Goal: Information Seeking & Learning: Learn about a topic

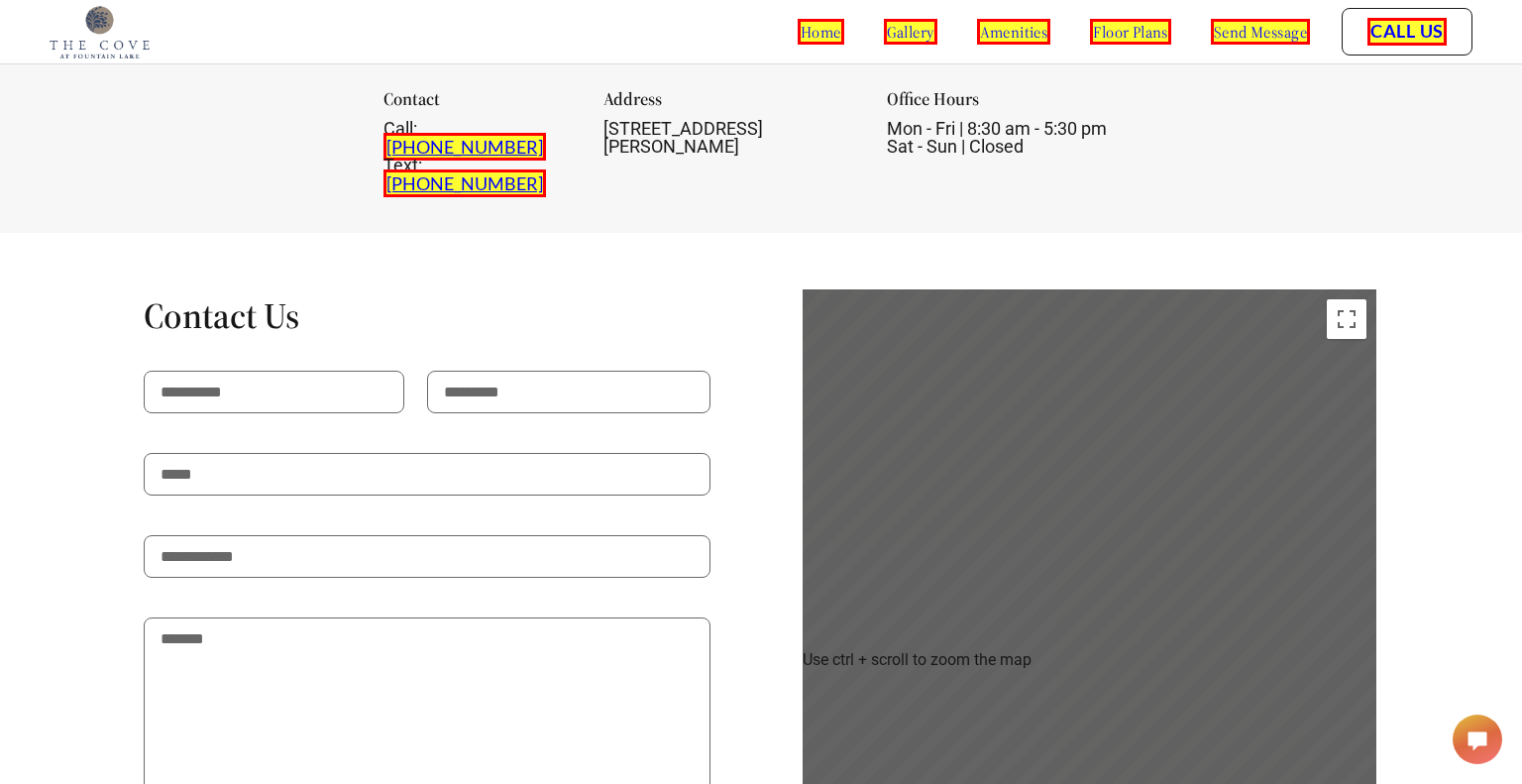
scroll to position [3434, 0]
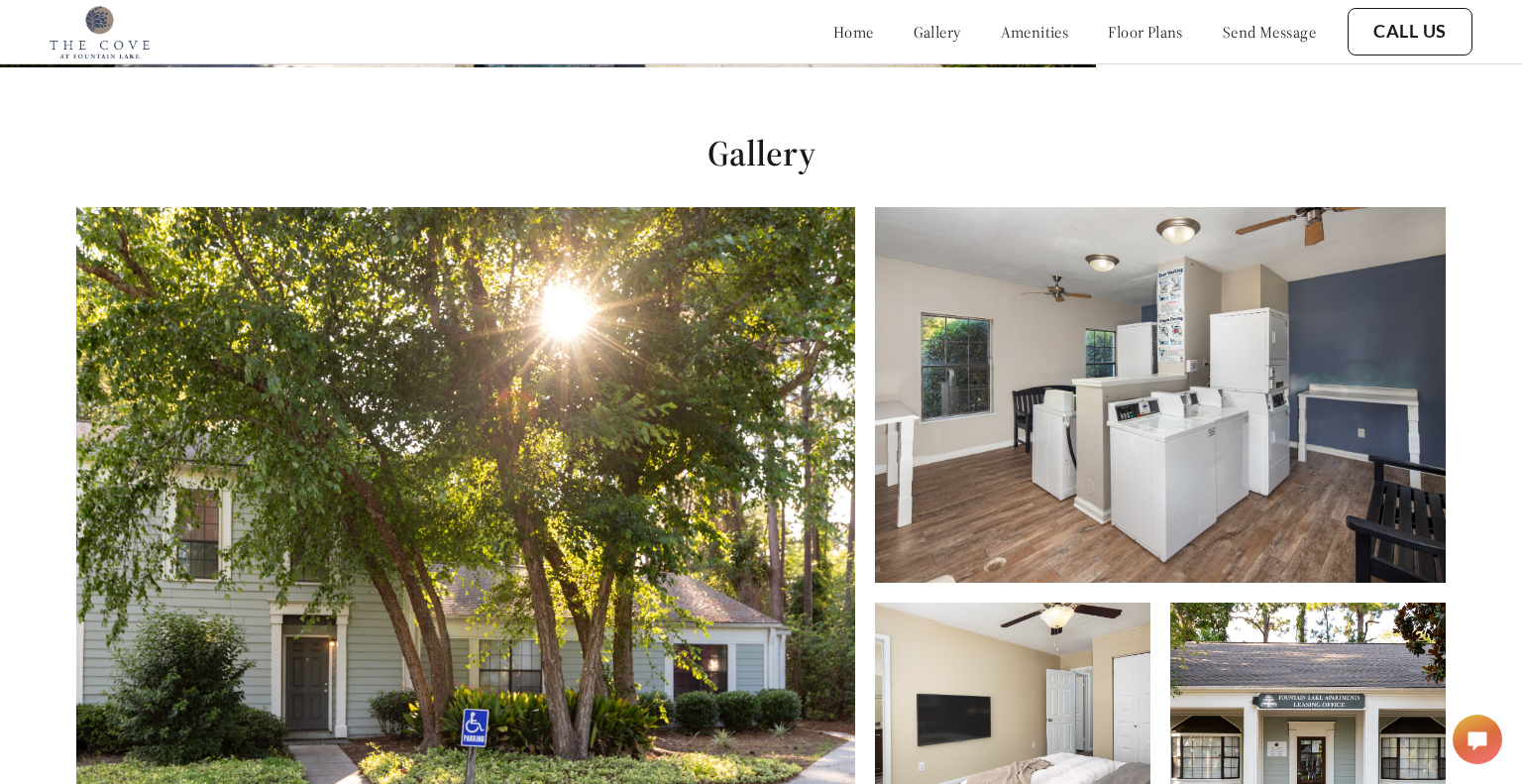
scroll to position [784, 0]
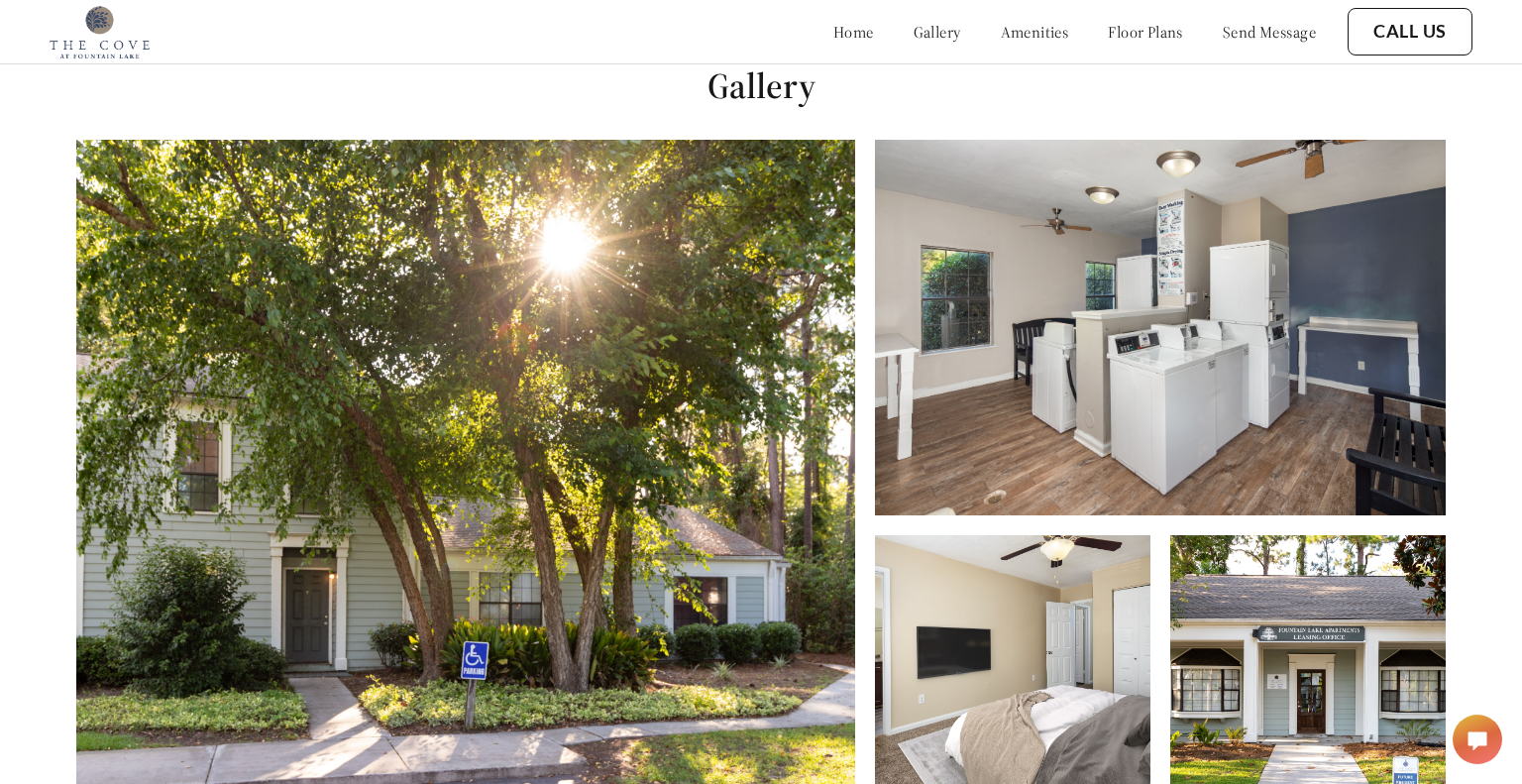
click at [792, 97] on h1 "Gallery" at bounding box center [761, 85] width 1522 height 45
copy h1 "Gallery"
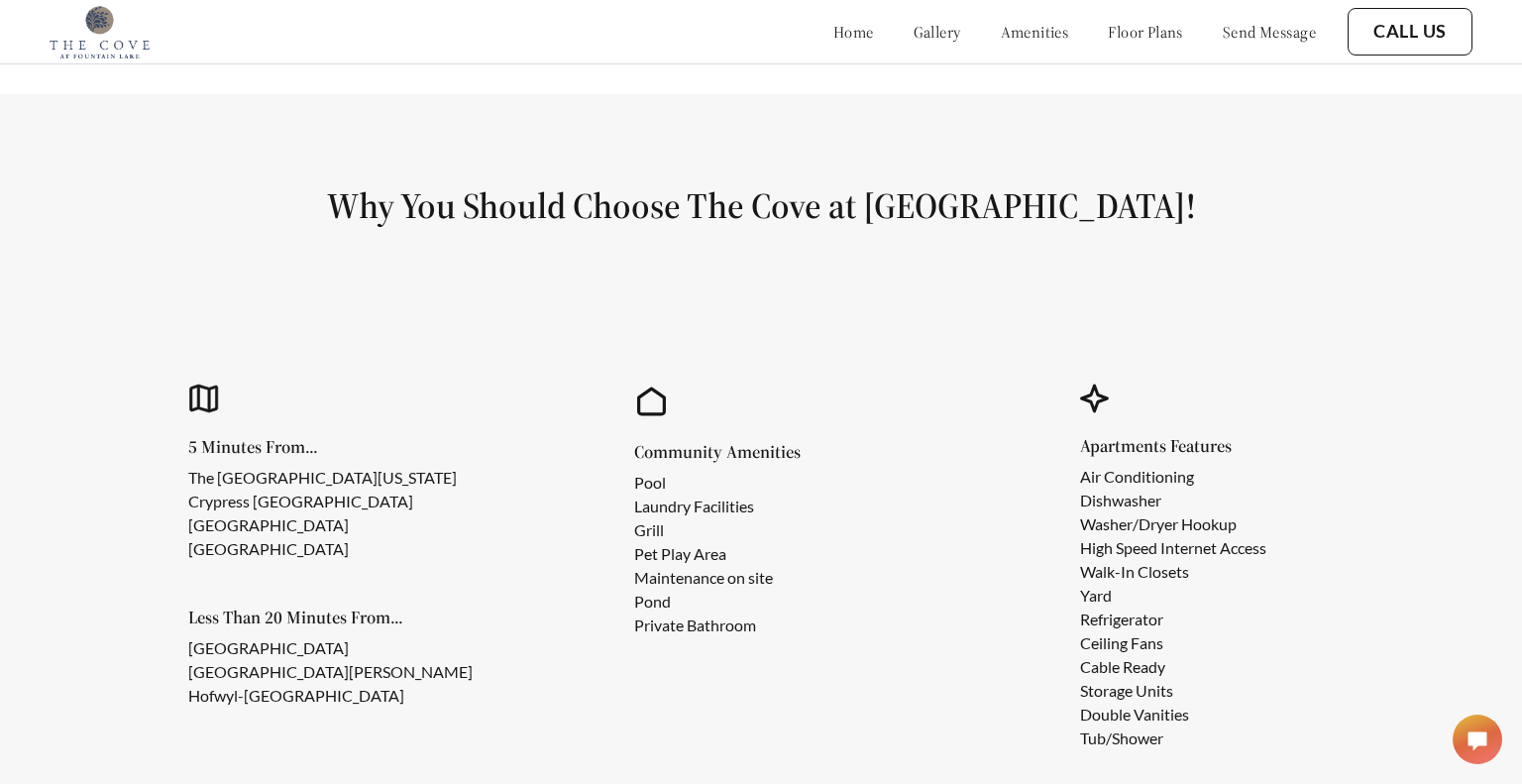
scroll to position [1665, 0]
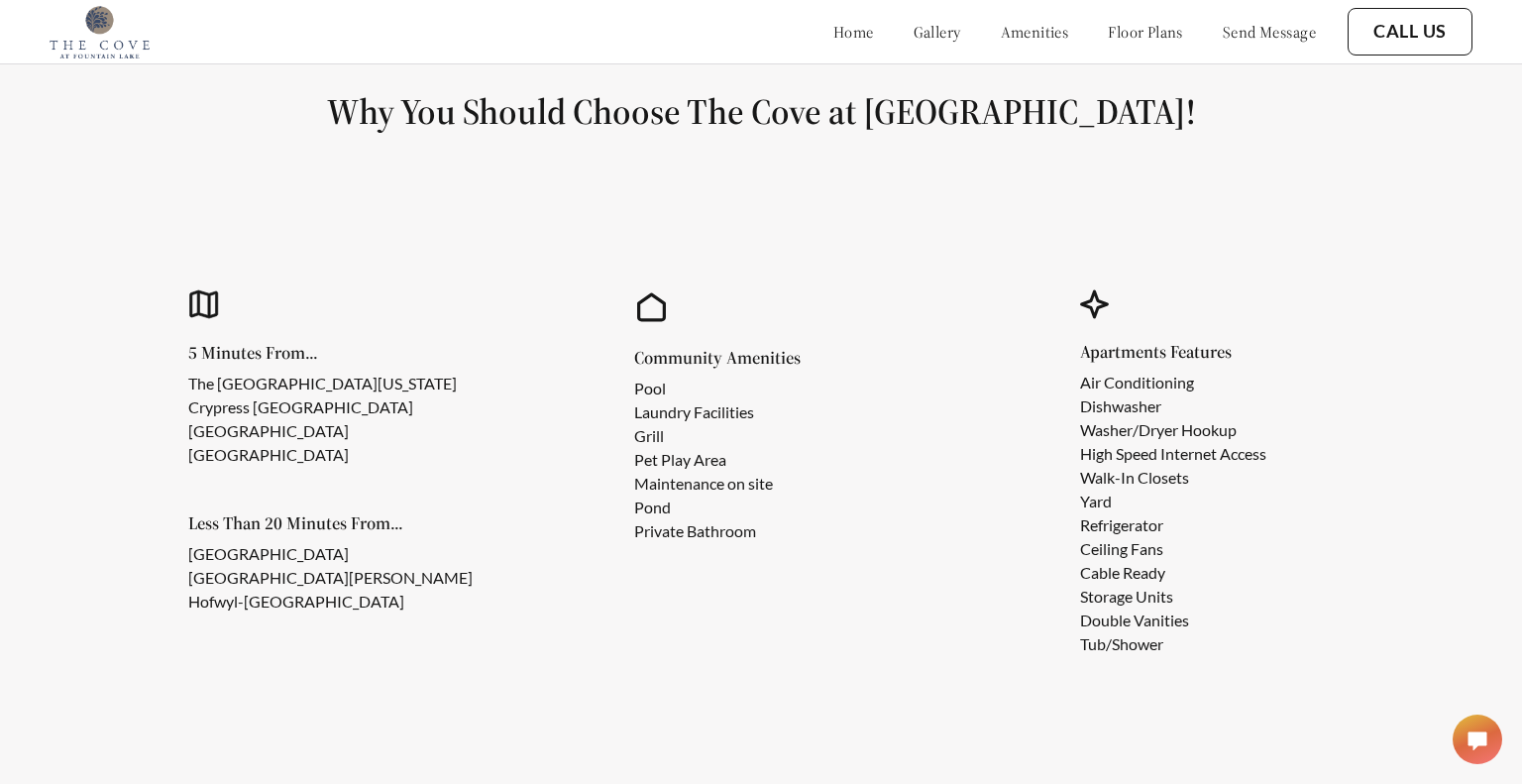
click at [1001, 30] on link "amenities" at bounding box center [1035, 32] width 69 height 20
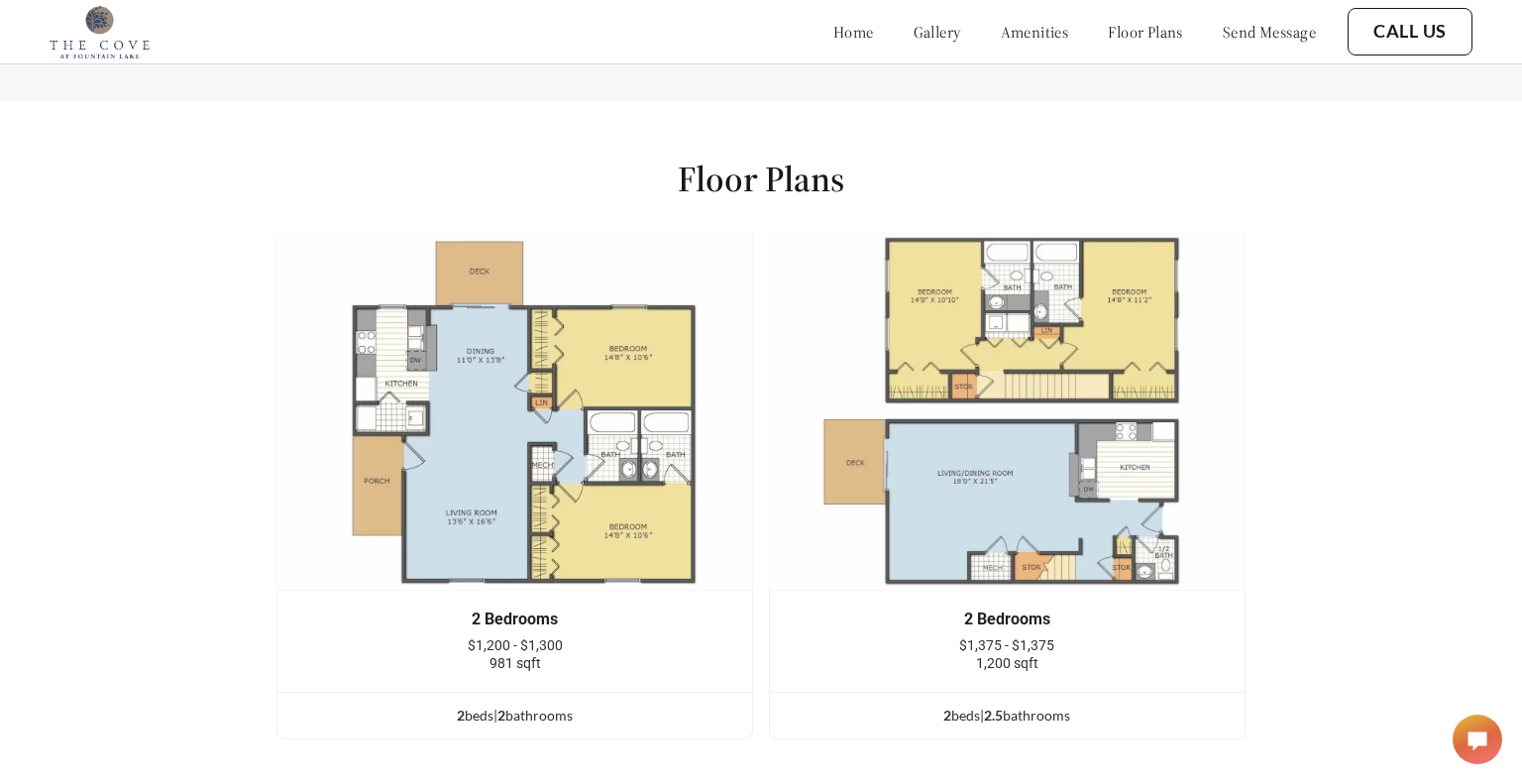
scroll to position [2449, 0]
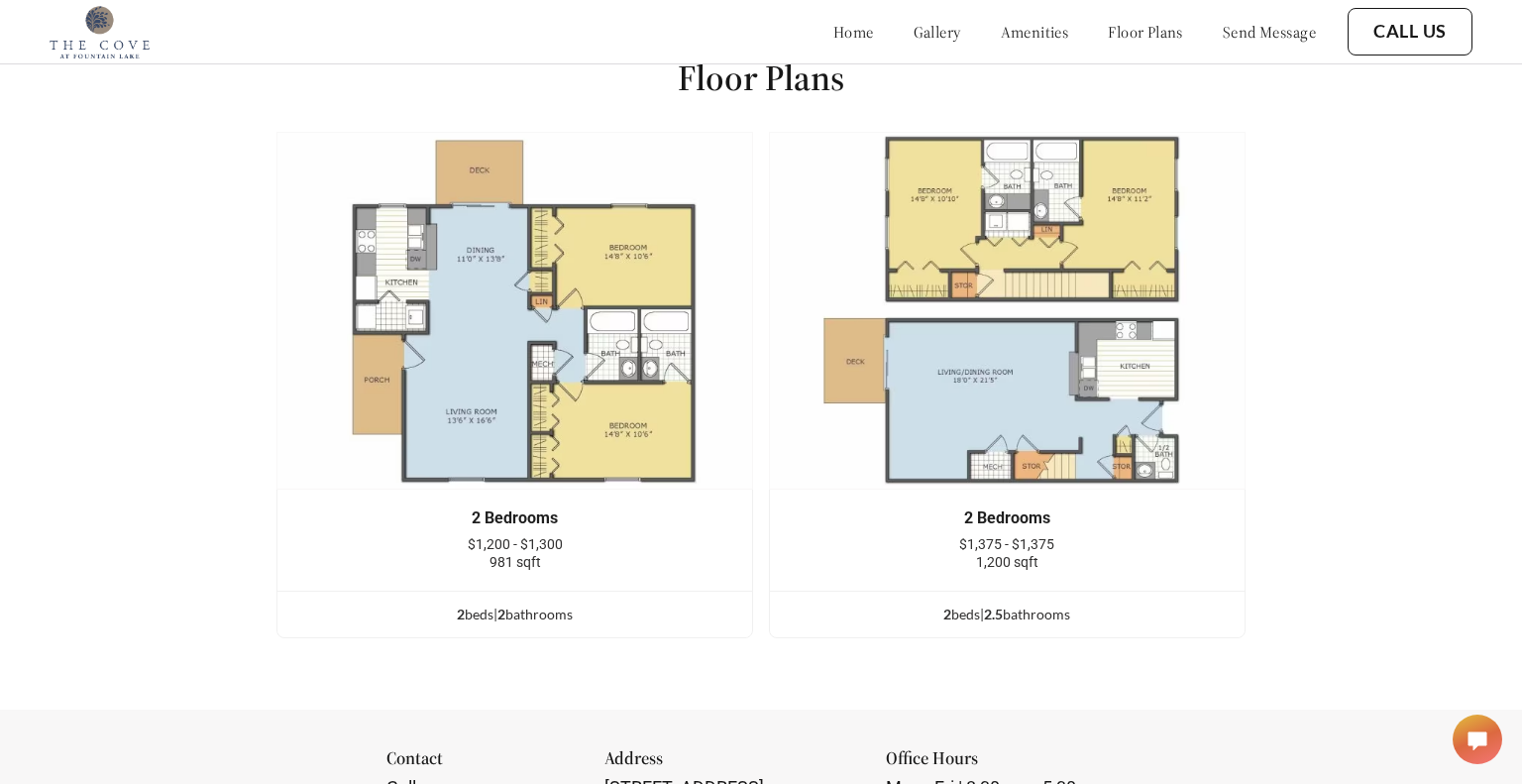
click at [802, 69] on h1 "Floor Plans" at bounding box center [761, 77] width 167 height 45
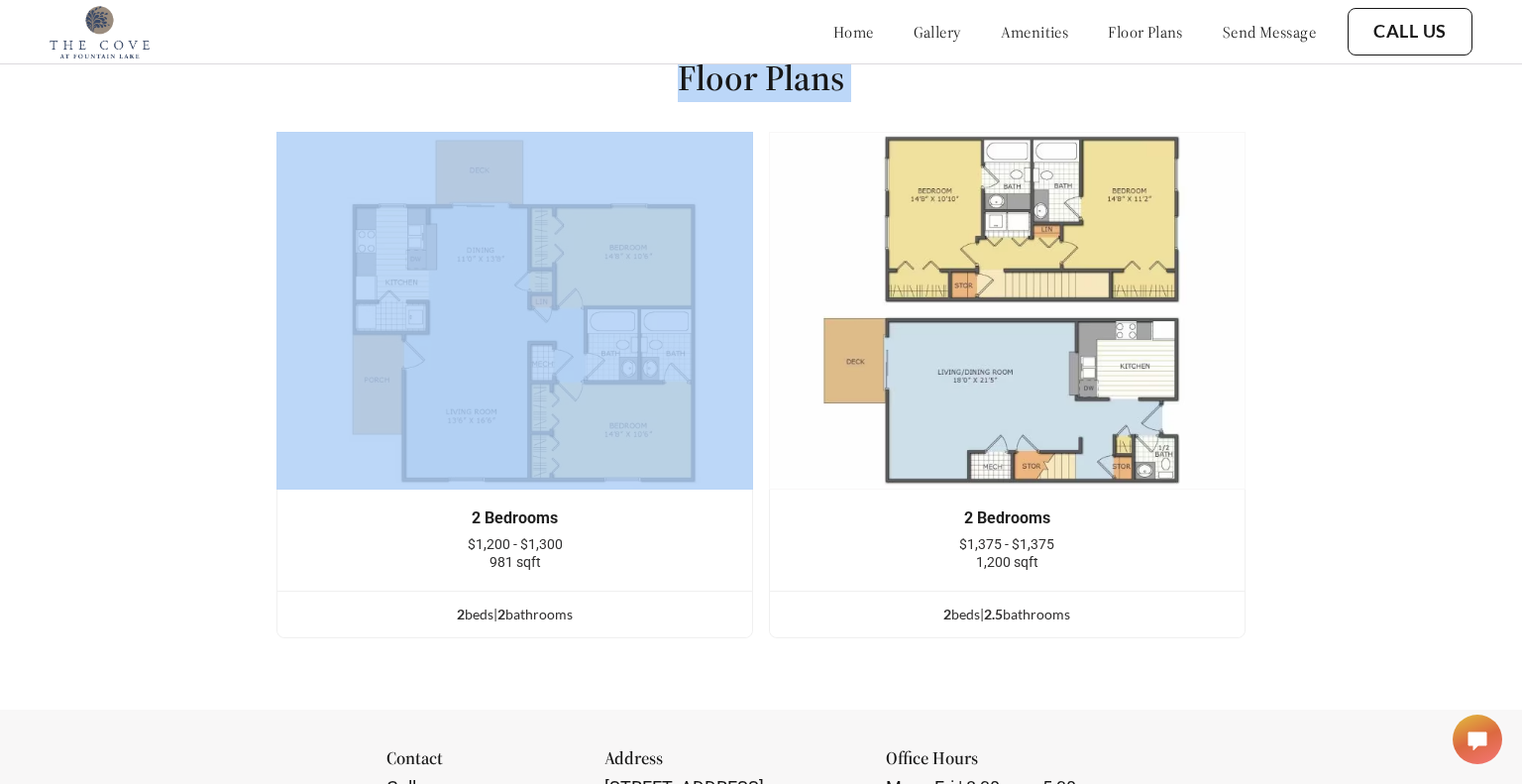
click at [802, 69] on h1 "Floor Plans" at bounding box center [761, 77] width 167 height 45
copy div "Floor Plans 2 Bedrooms $1,200 - $1,300 981 sqft 2 bed s | 2 bathroom s 2 Bedroo…"
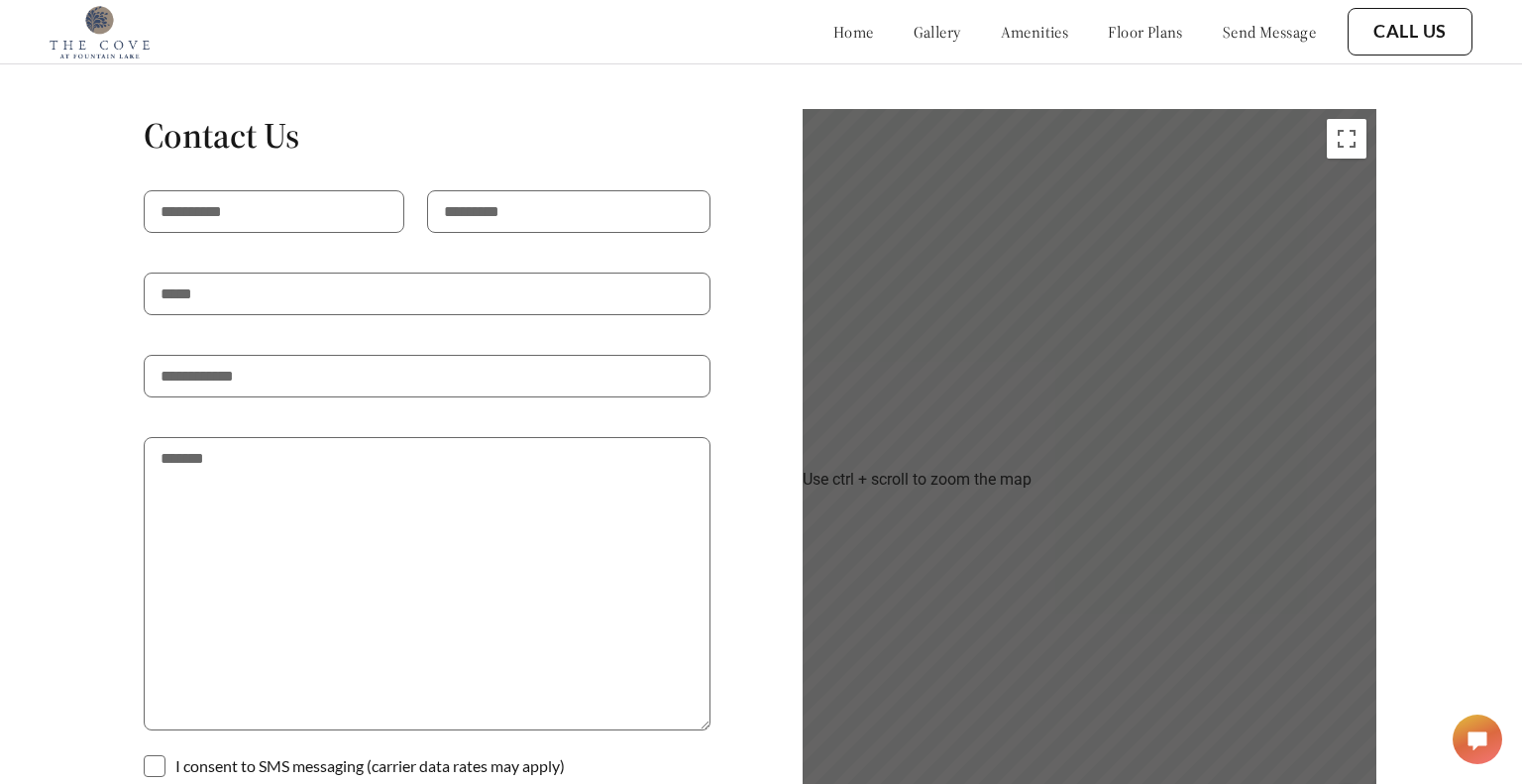
scroll to position [3824, 0]
click at [235, 115] on h1 "Contact Us" at bounding box center [427, 137] width 567 height 45
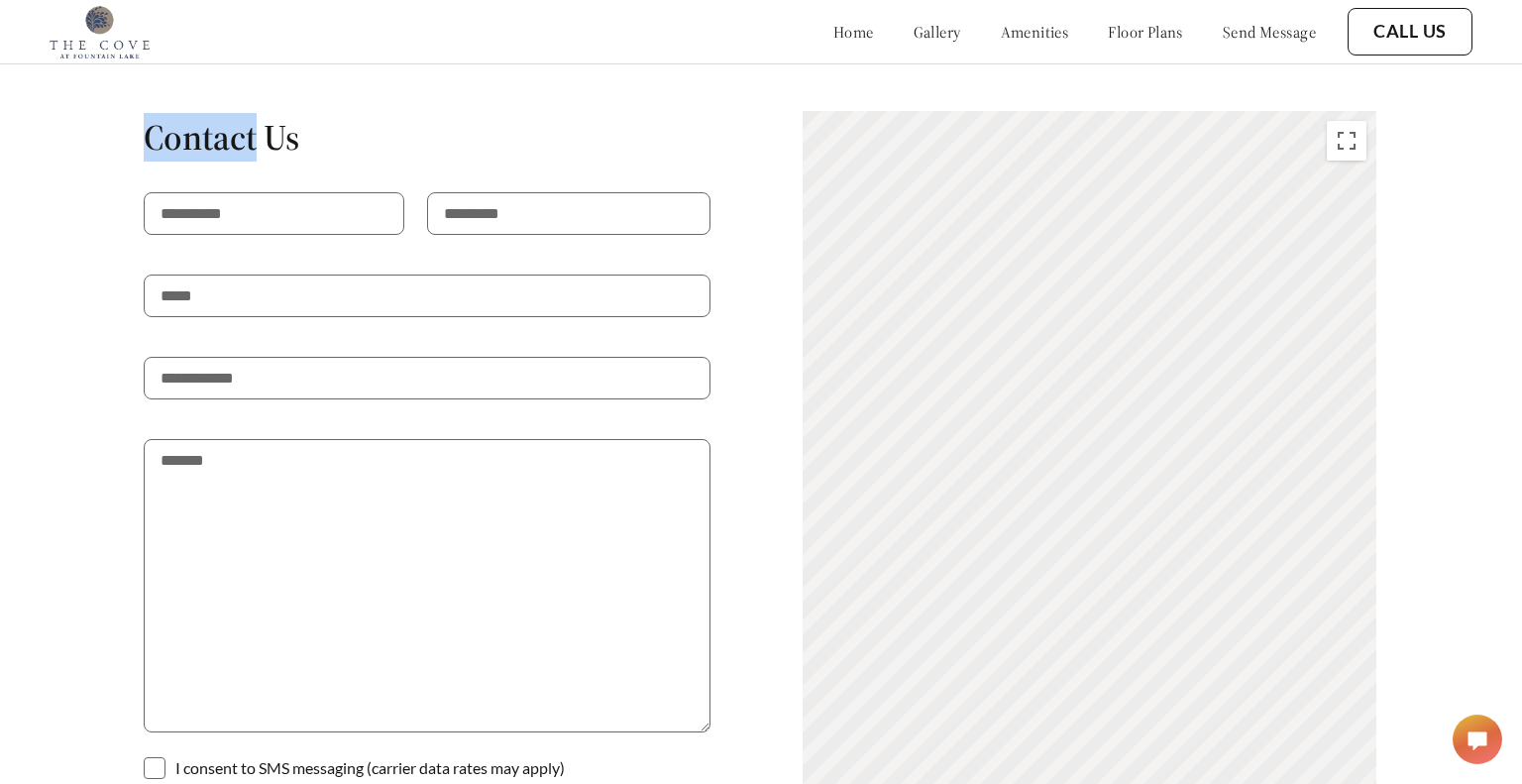
click at [235, 115] on h1 "Contact Us" at bounding box center [427, 137] width 567 height 45
copy h1 "Contact Us"
click at [1257, 33] on link "send message" at bounding box center [1270, 32] width 93 height 20
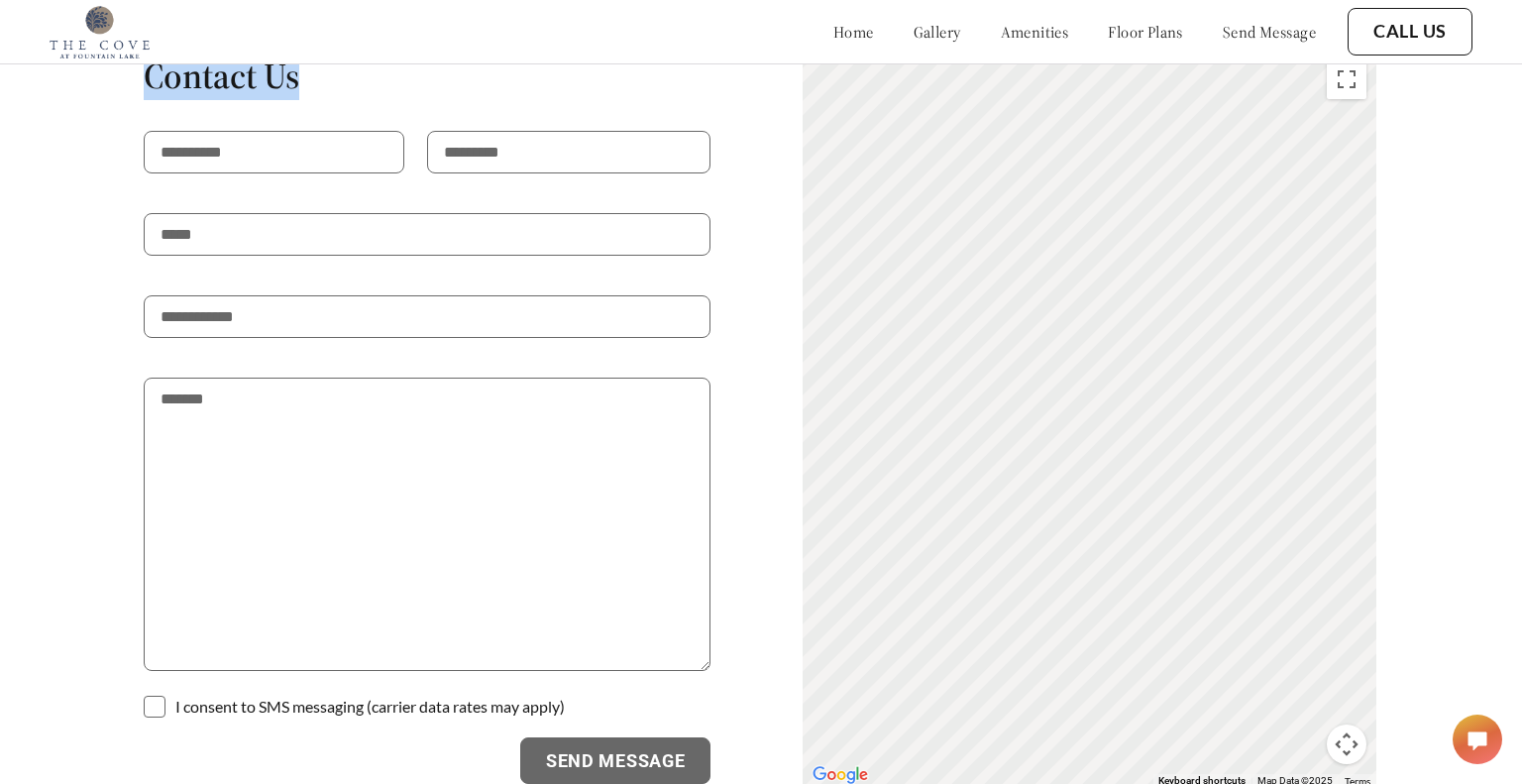
scroll to position [3895, 0]
